Goal: Transaction & Acquisition: Purchase product/service

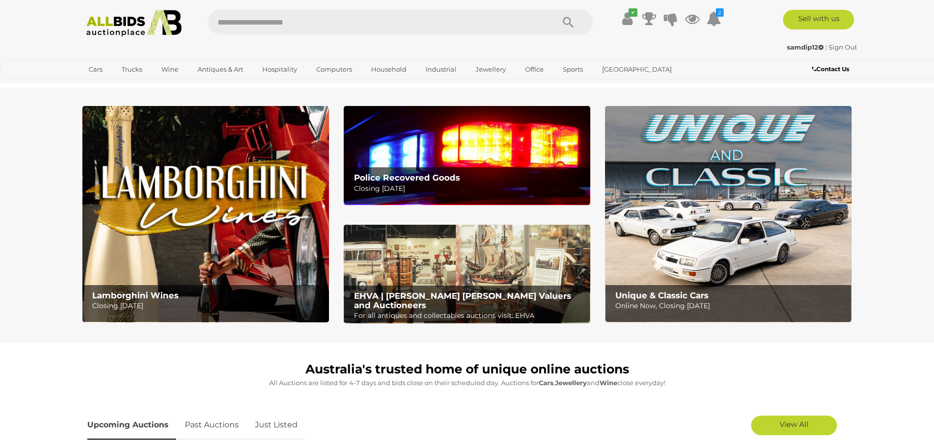
click at [481, 149] on img at bounding box center [467, 155] width 247 height 99
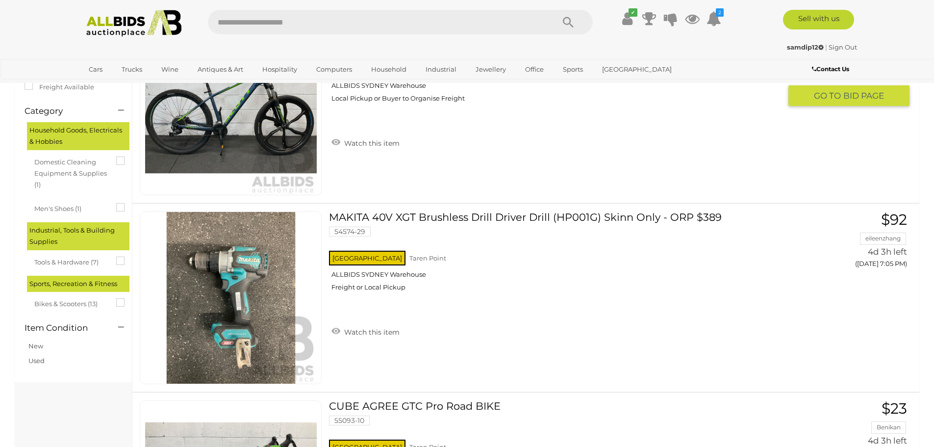
scroll to position [147, 0]
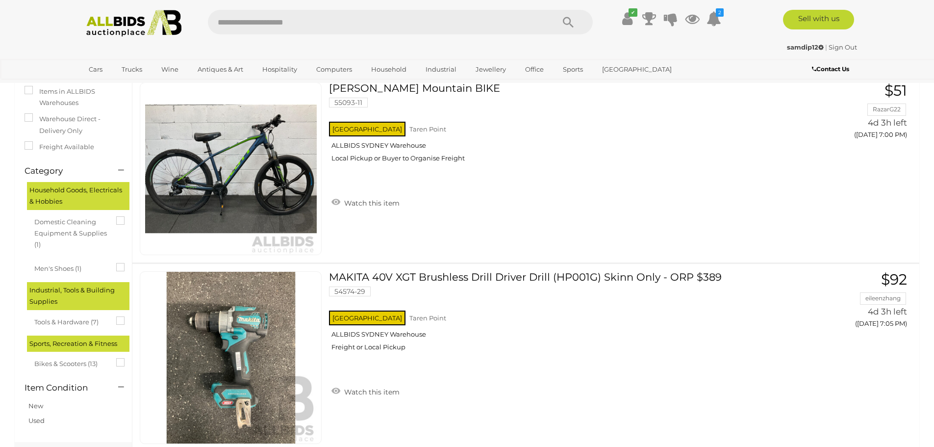
click at [169, 23] on img at bounding box center [134, 23] width 106 height 27
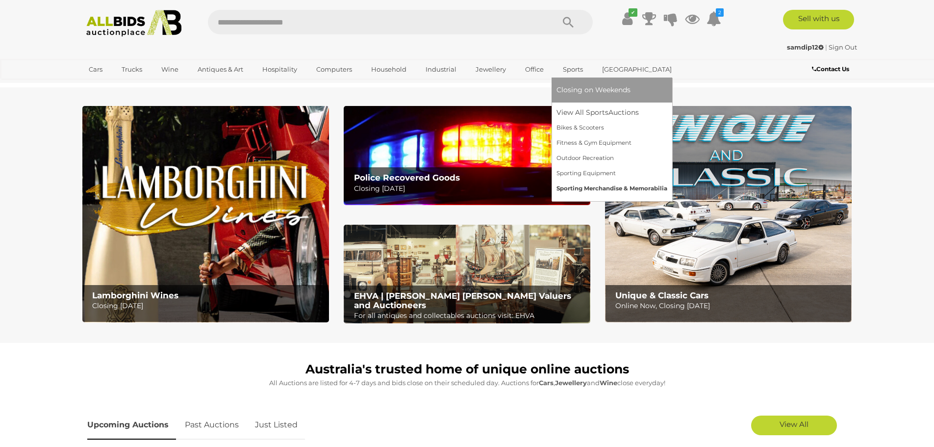
click at [597, 184] on link "Sporting Merchandise & Memorabilia" at bounding box center [611, 188] width 111 height 15
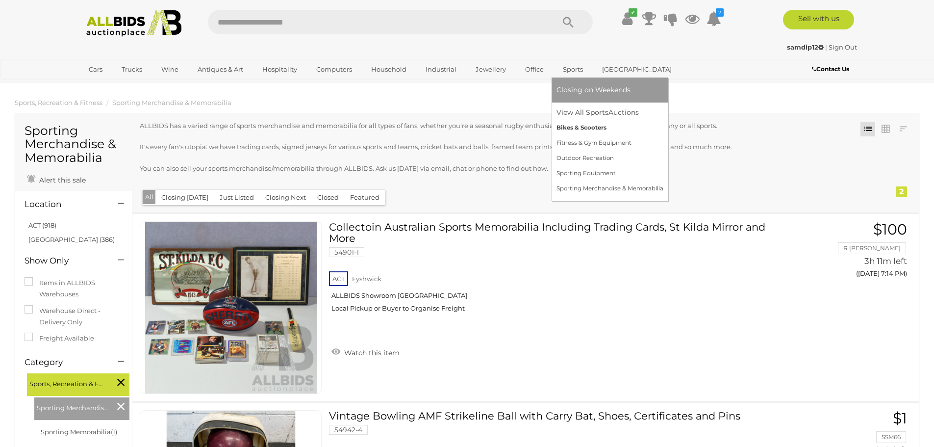
click at [589, 128] on link "Bikes & Scooters" at bounding box center [609, 127] width 107 height 15
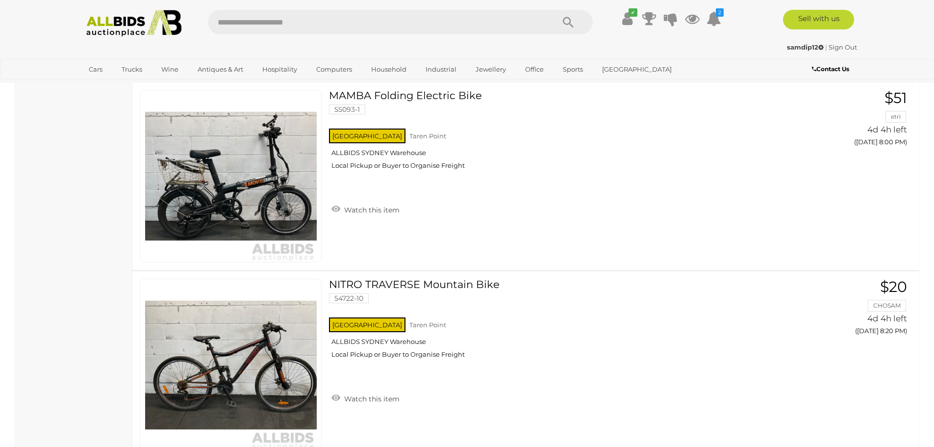
scroll to position [2942, 0]
